Goal: Use online tool/utility: Utilize a website feature to perform a specific function

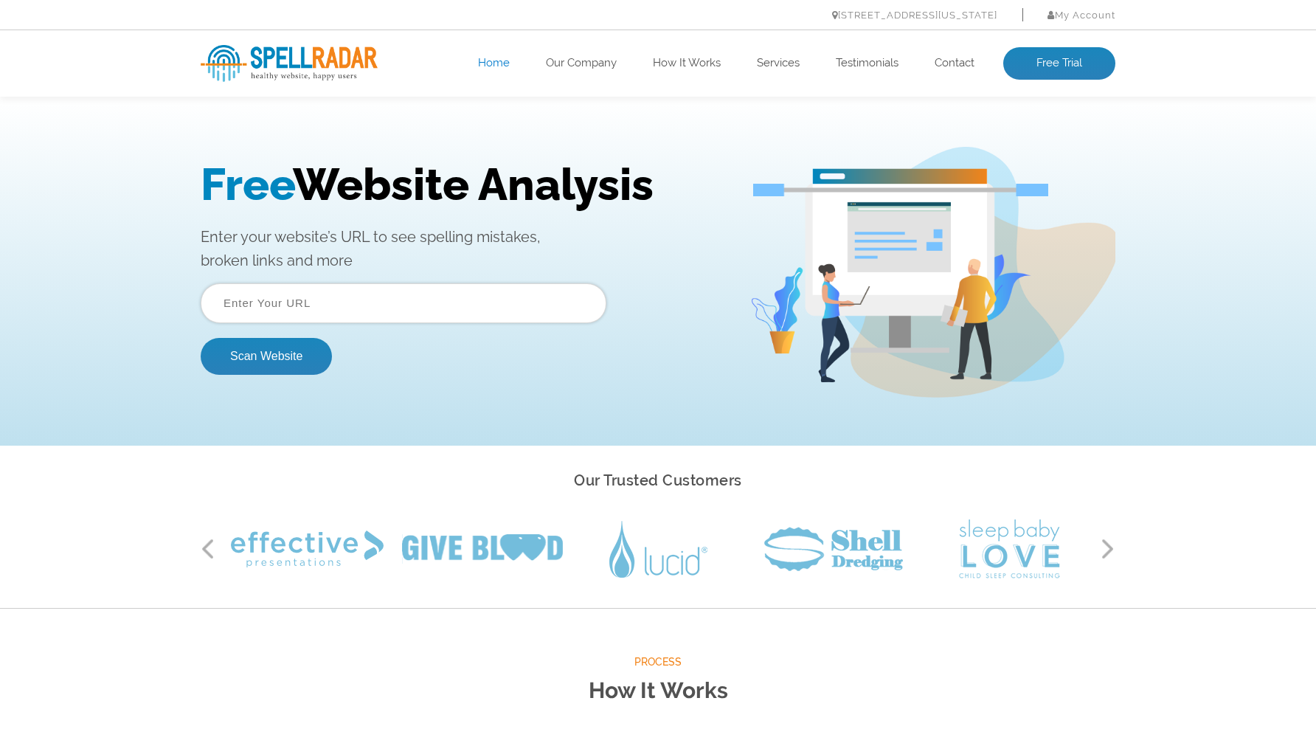
click at [331, 312] on input "text" at bounding box center [404, 303] width 406 height 40
type input "[URL][DOMAIN_NAME]"
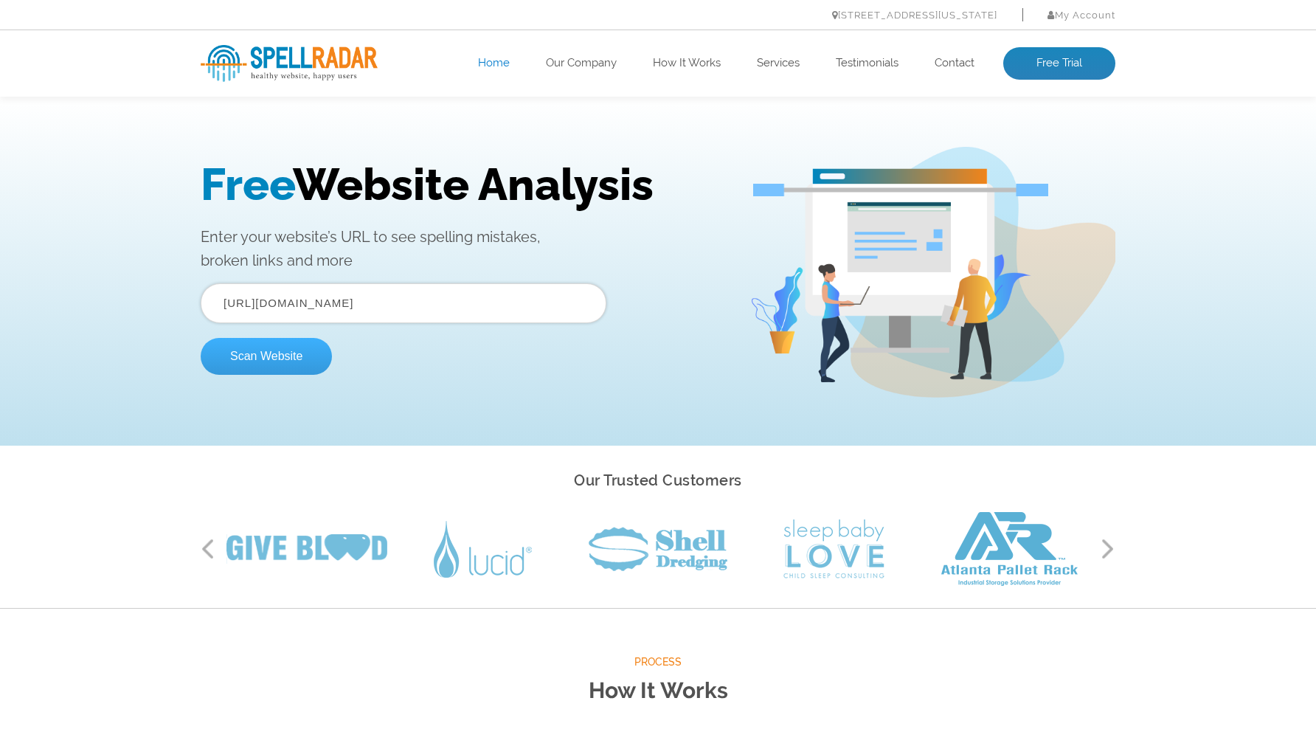
click at [262, 359] on button "Scan Website" at bounding box center [266, 356] width 131 height 37
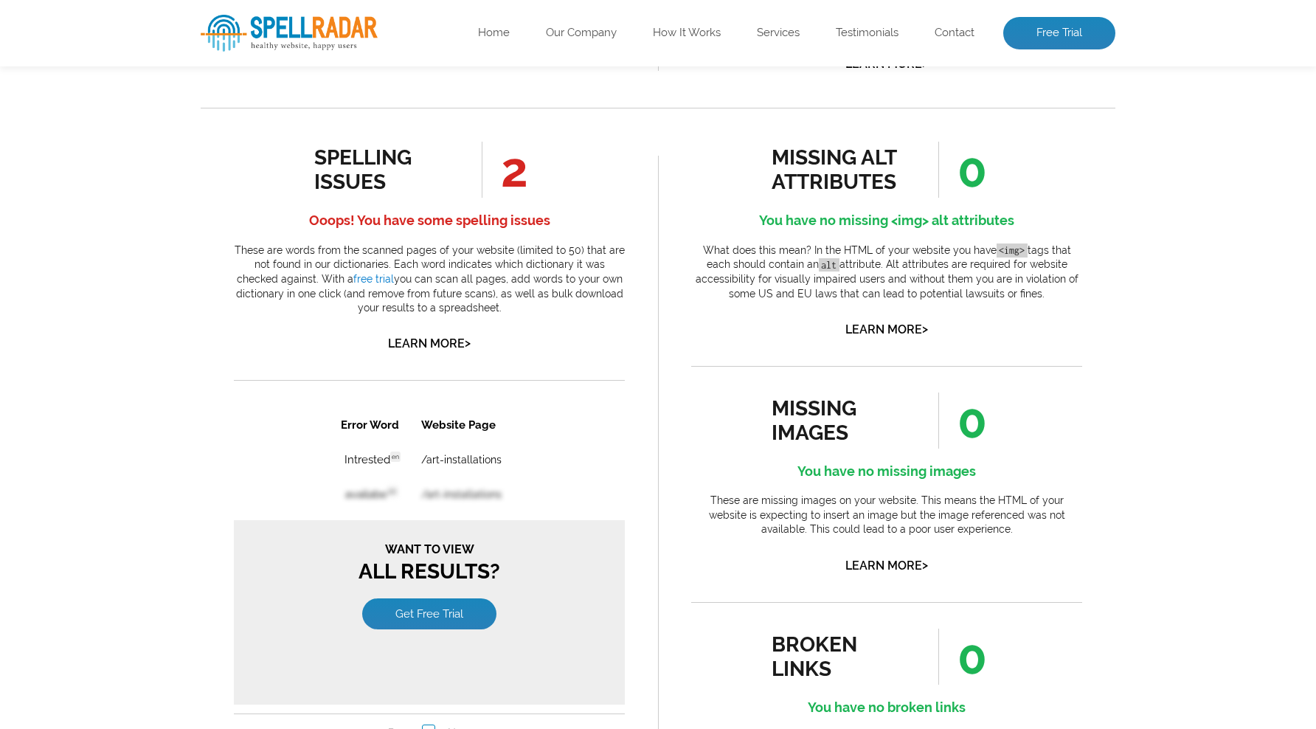
scroll to position [735, 0]
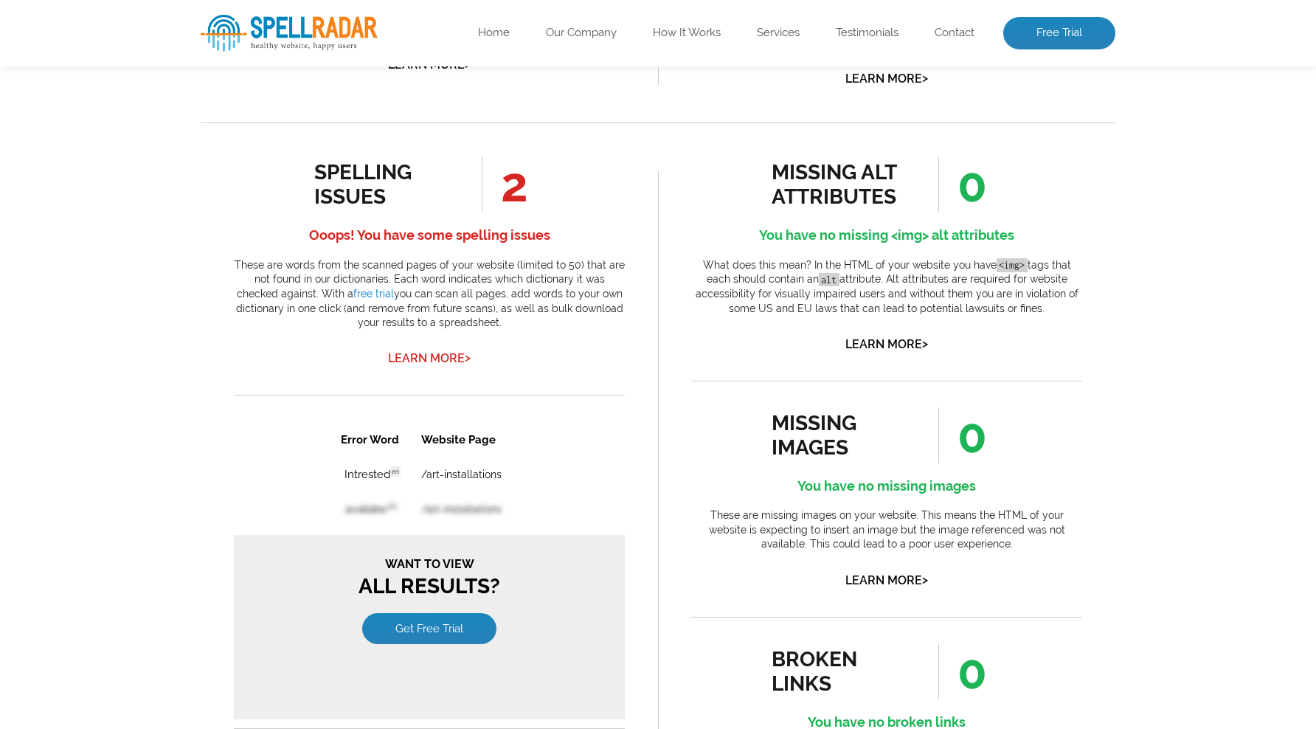
click at [445, 360] on link "Learn More >" at bounding box center [429, 358] width 83 height 14
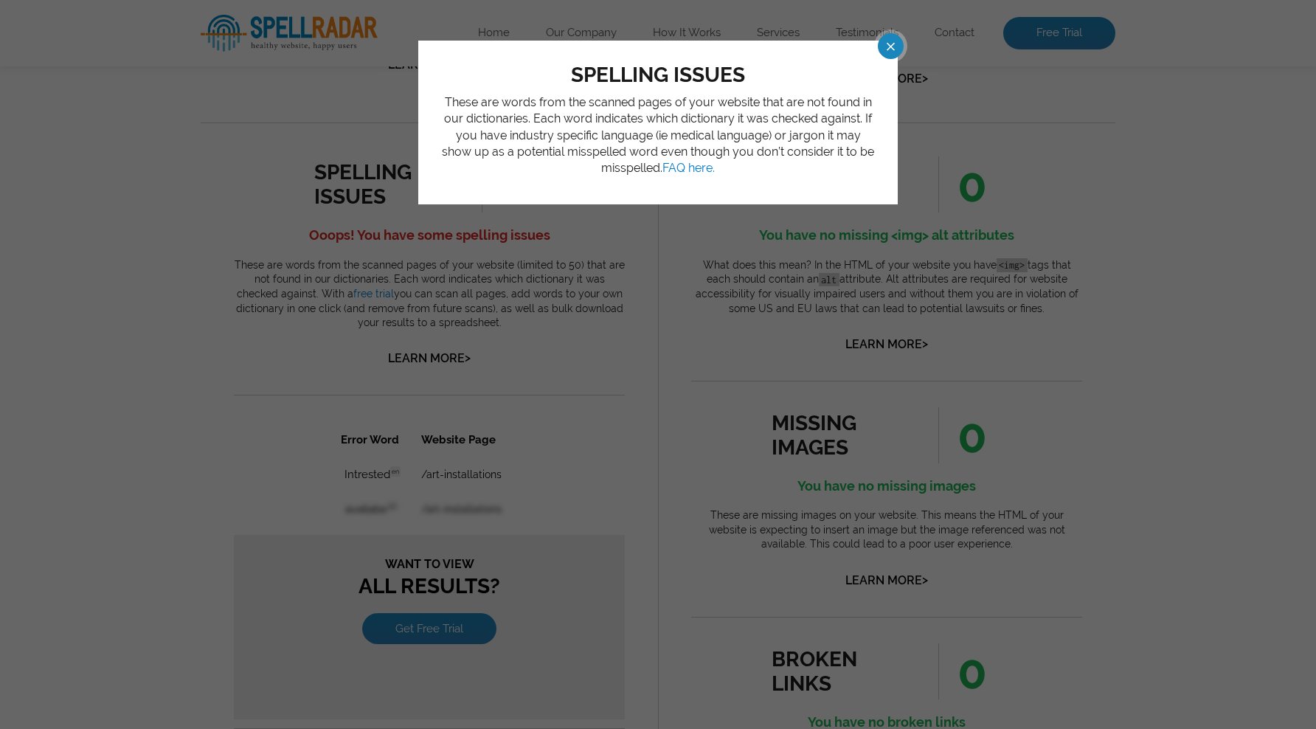
click at [888, 51] on span at bounding box center [878, 46] width 26 height 26
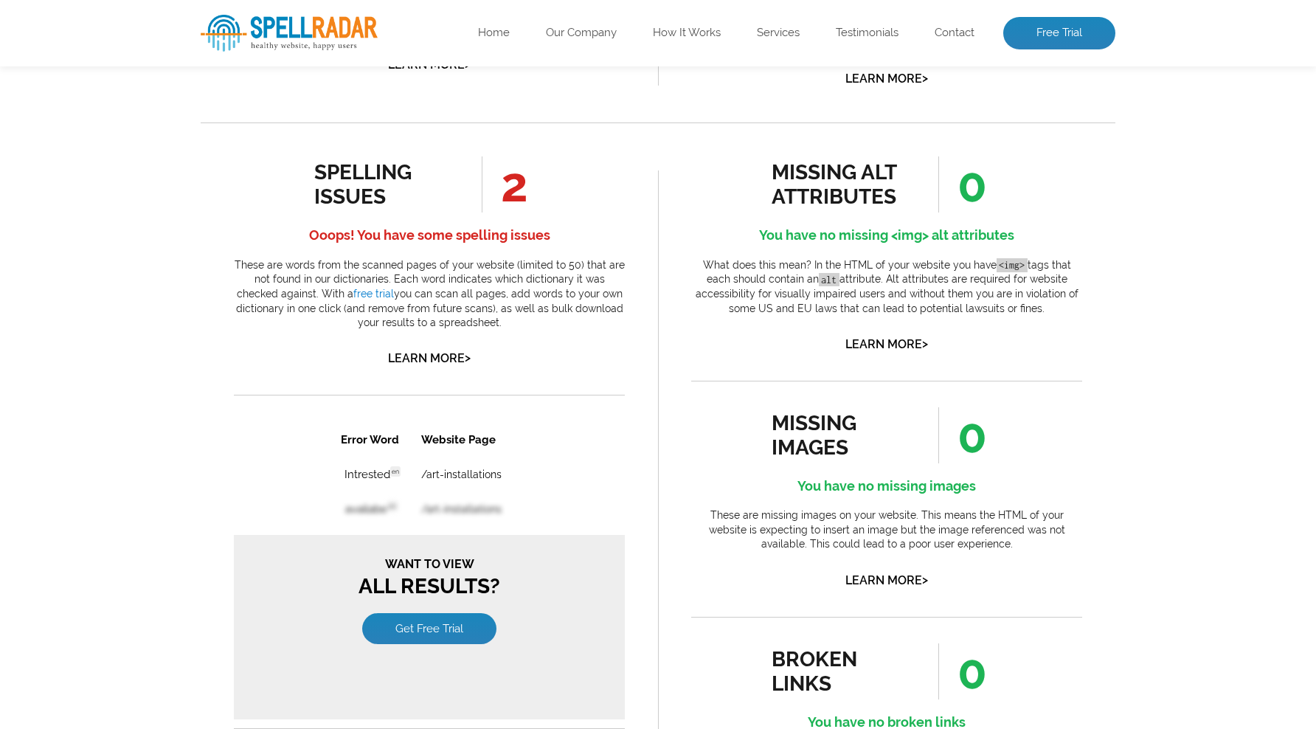
scroll to position [0, 0]
